Goal: Find specific page/section: Find specific page/section

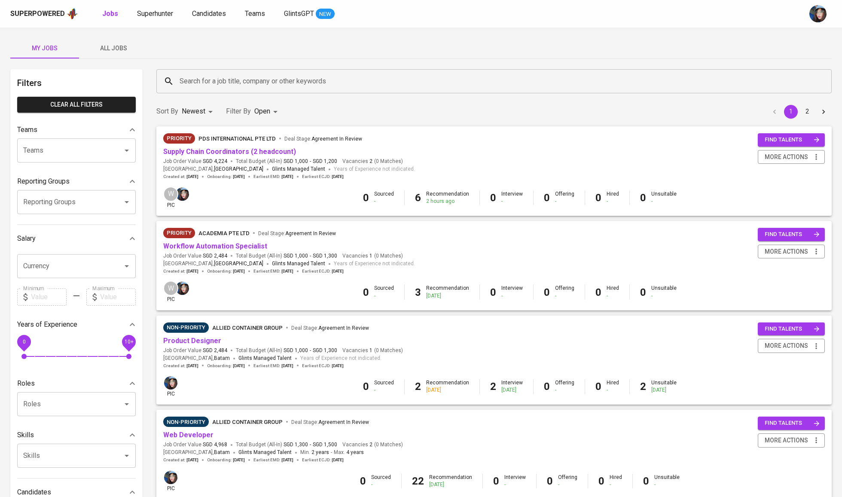
click at [247, 73] on input "Search for a job title, company or other keywords" at bounding box center [496, 81] width 638 height 16
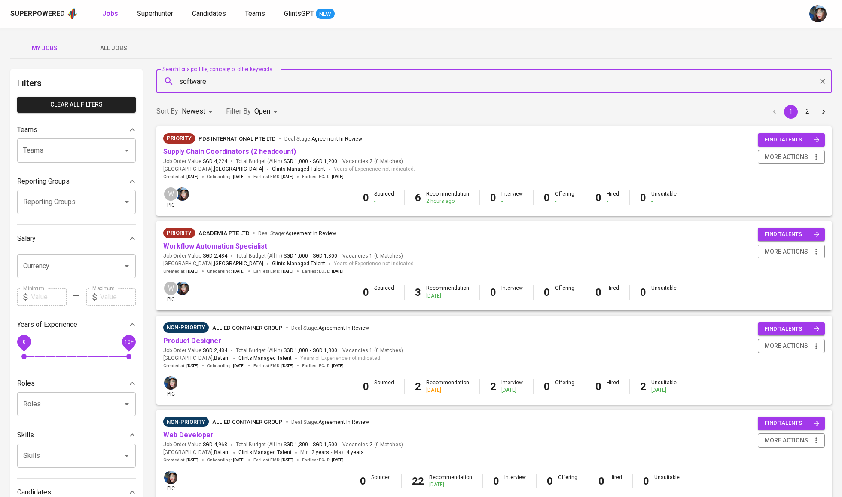
type input "software"
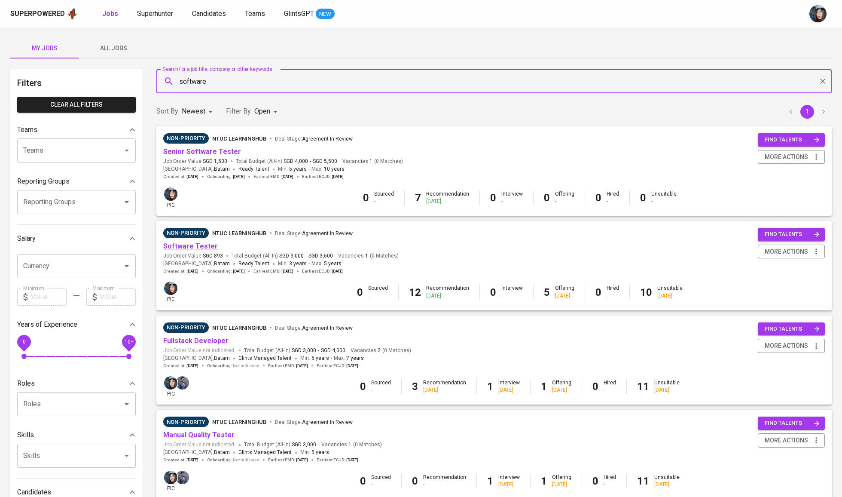
click at [203, 245] on link "Software Tester" at bounding box center [190, 246] width 55 height 8
